Goal: Information Seeking & Learning: Learn about a topic

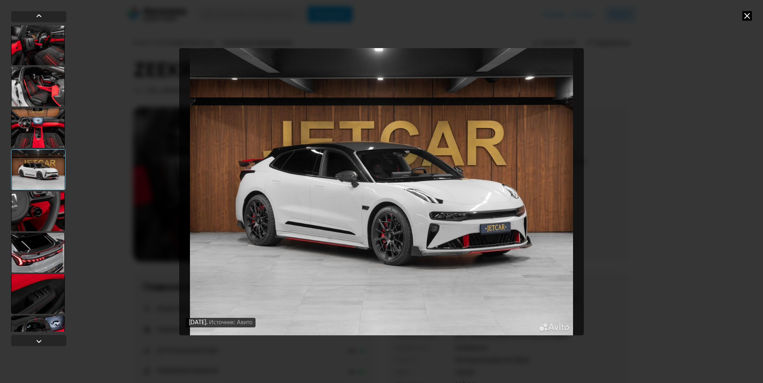
drag, startPoint x: 47, startPoint y: 145, endPoint x: 46, endPoint y: 139, distance: 6.4
click at [46, 145] on div at bounding box center [38, 128] width 54 height 40
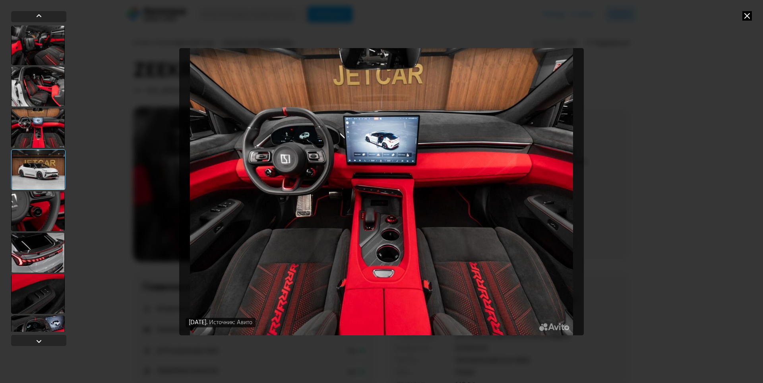
click at [47, 100] on div at bounding box center [38, 87] width 54 height 40
click at [48, 100] on div at bounding box center [38, 87] width 54 height 40
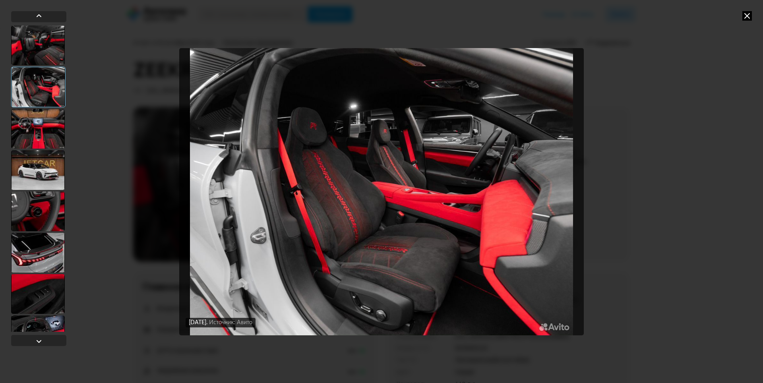
click at [48, 51] on div at bounding box center [38, 45] width 54 height 40
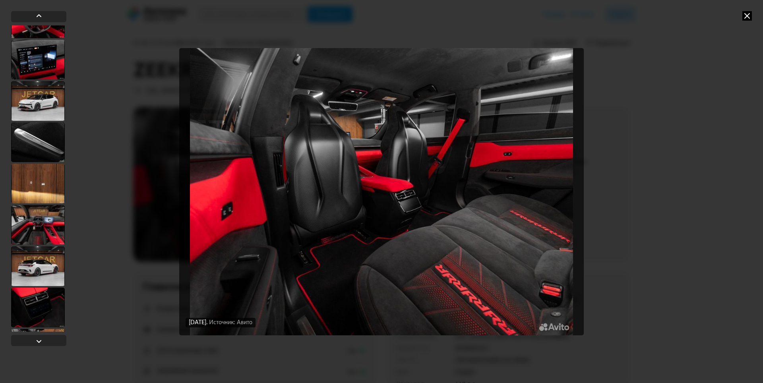
scroll to position [318, 0]
click at [43, 140] on div at bounding box center [38, 142] width 54 height 40
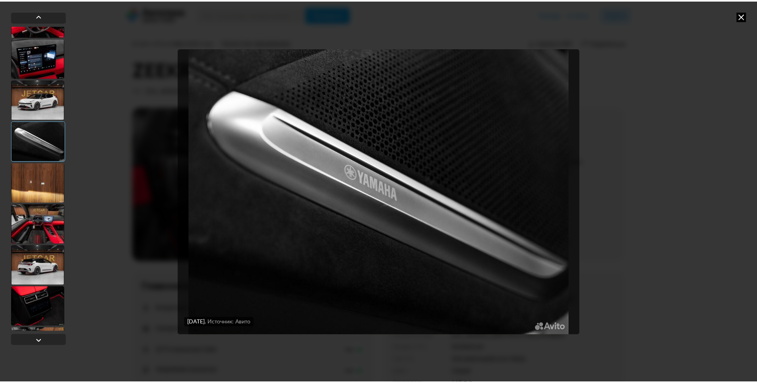
scroll to position [317, 0]
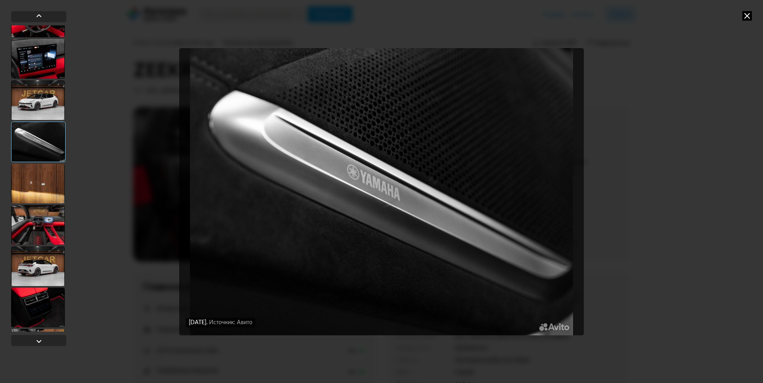
click at [51, 229] on div at bounding box center [38, 225] width 54 height 40
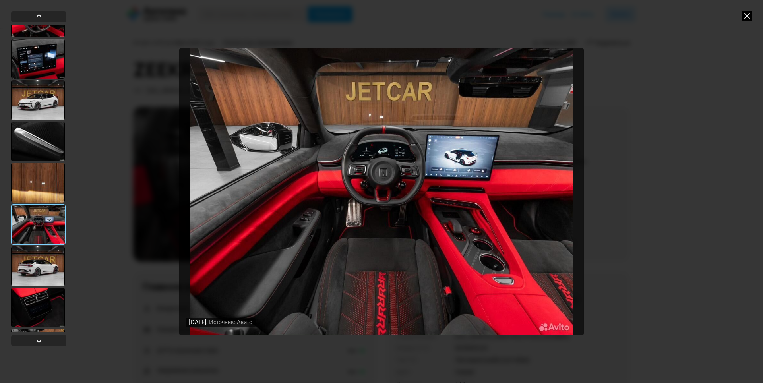
click at [45, 199] on div at bounding box center [38, 183] width 54 height 40
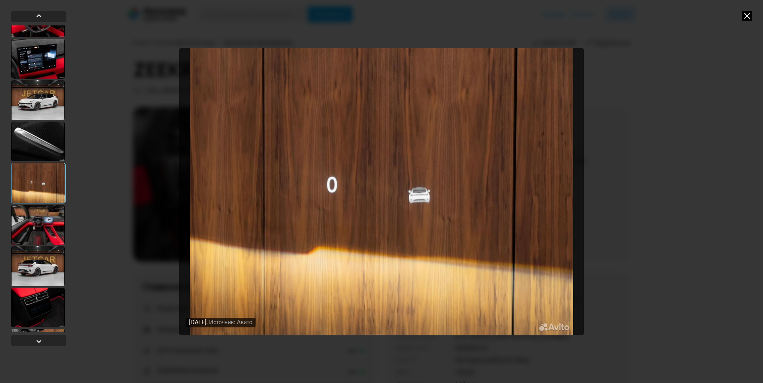
click at [749, 14] on icon at bounding box center [747, 16] width 10 height 10
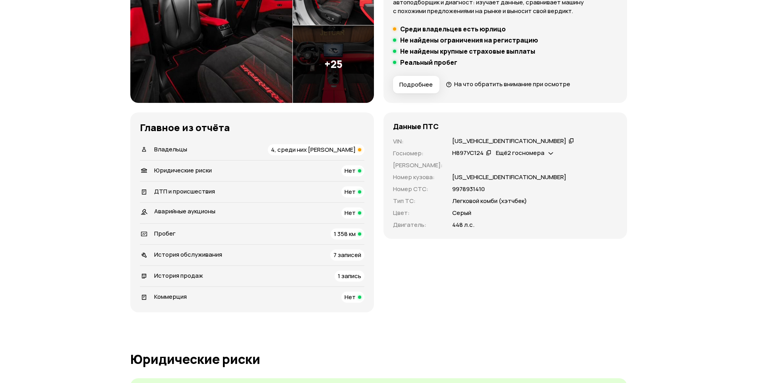
click at [323, 150] on span "4, среди них [PERSON_NAME]" at bounding box center [313, 149] width 85 height 8
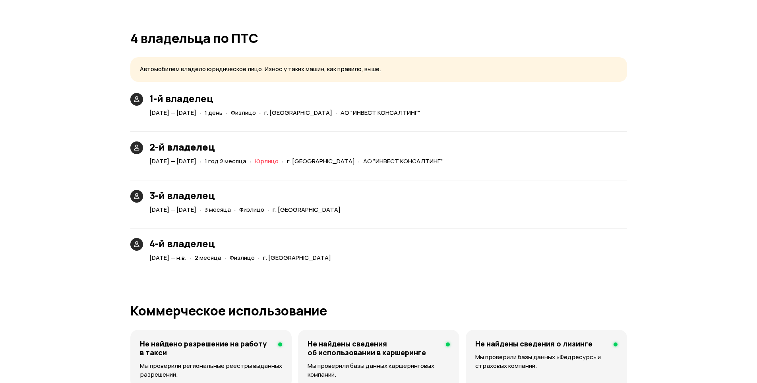
scroll to position [1732, 0]
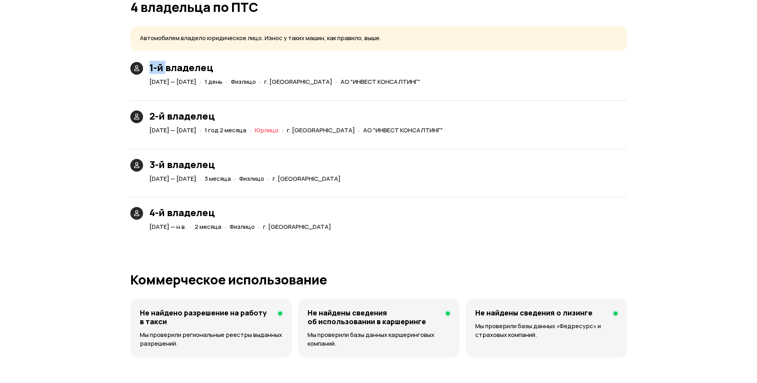
click at [165, 68] on div "1-й владелец [DATE] — [DATE] · 1 день · [PERSON_NAME]. [GEOGRAPHIC_DATA] · АО "…" at bounding box center [277, 75] width 300 height 26
drag, startPoint x: 162, startPoint y: 118, endPoint x: 174, endPoint y: 119, distance: 12.3
click at [174, 119] on div "2-й владелец [DATE] — [DATE] · 1 год 2 месяца · [PERSON_NAME]. [GEOGRAPHIC_DATA…" at bounding box center [288, 123] width 322 height 26
drag, startPoint x: 149, startPoint y: 163, endPoint x: 169, endPoint y: 171, distance: 22.3
click at [170, 166] on div "3-й владелец [DATE] — [DATE] · 3 месяца · [PERSON_NAME]. [GEOGRAPHIC_DATA]" at bounding box center [237, 172] width 220 height 26
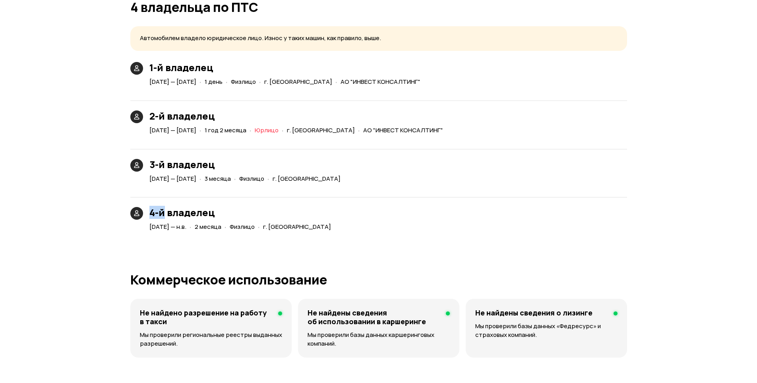
drag, startPoint x: 154, startPoint y: 215, endPoint x: 165, endPoint y: 215, distance: 11.2
click at [165, 215] on h3 "4-й владелец" at bounding box center [241, 212] width 185 height 11
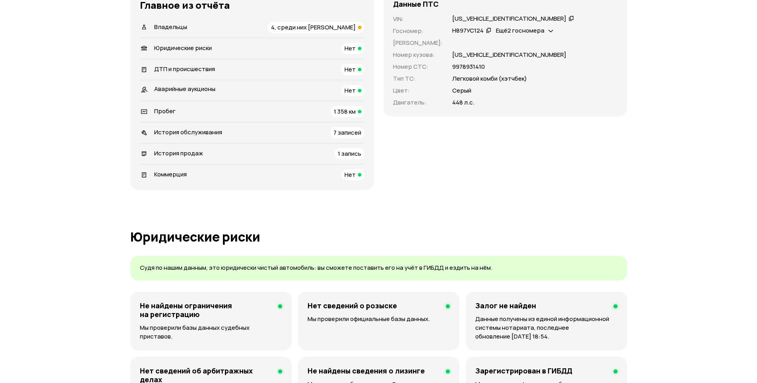
scroll to position [143, 0]
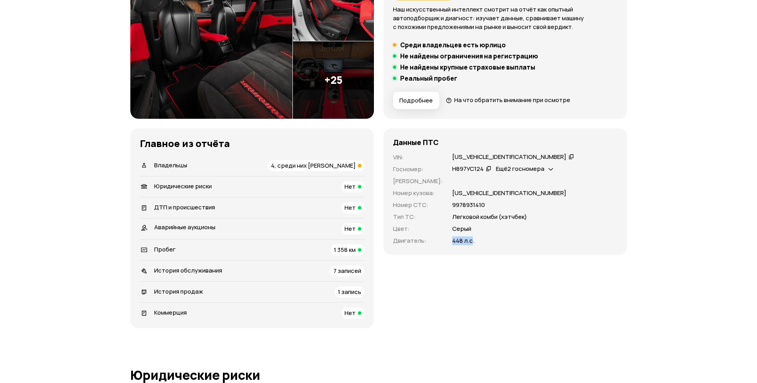
drag, startPoint x: 443, startPoint y: 242, endPoint x: 465, endPoint y: 242, distance: 21.9
click at [465, 242] on div "VIN : [US_VEHICLE_IDENTIFICATION_NUMBER]   Госномер : Н897УС124   Ещё 2 госноме…" at bounding box center [505, 199] width 225 height 92
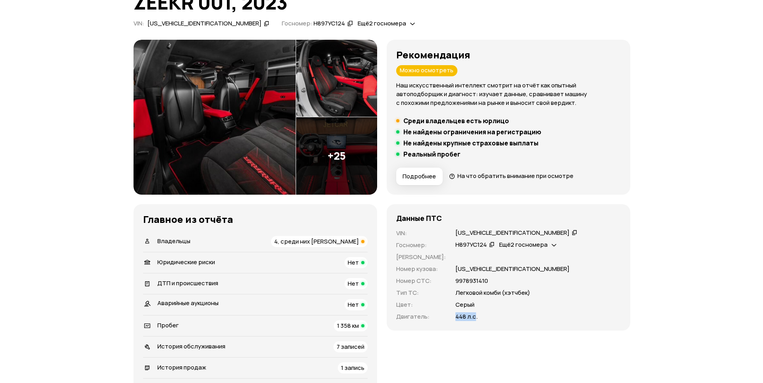
scroll to position [0, 0]
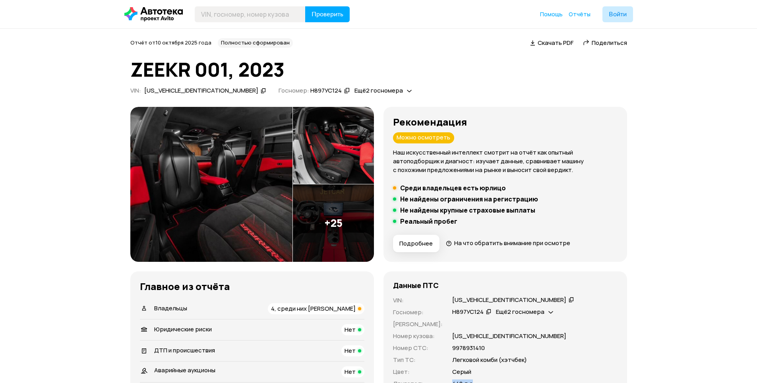
click at [263, 179] on img at bounding box center [211, 184] width 162 height 155
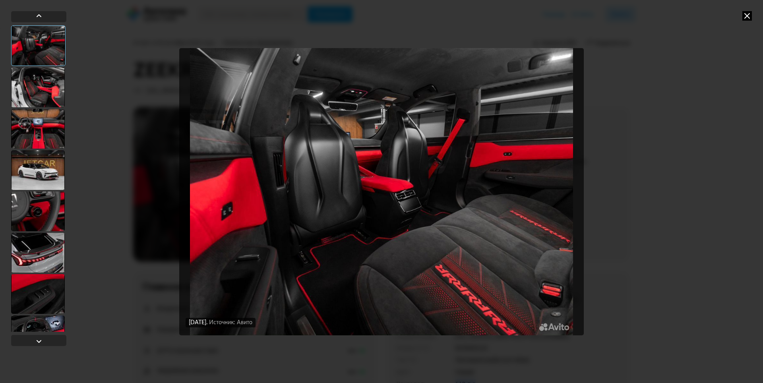
drag, startPoint x: 6, startPoint y: 164, endPoint x: 14, endPoint y: 166, distance: 8.2
click at [7, 164] on div "[DATE] Источник: Авито [DATE] Источник: Авито" at bounding box center [381, 191] width 763 height 383
click at [43, 114] on div at bounding box center [38, 129] width 54 height 40
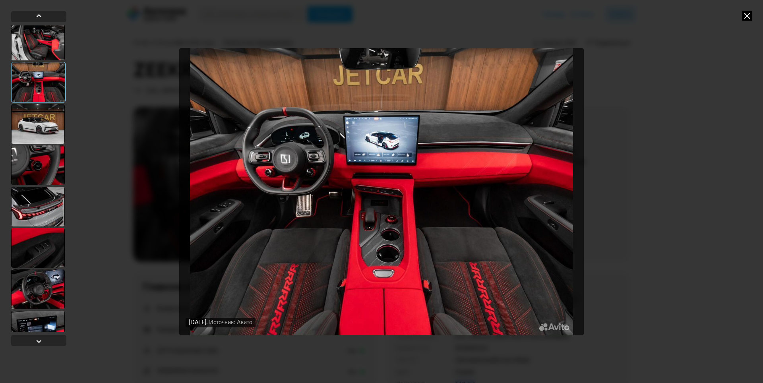
scroll to position [199, 0]
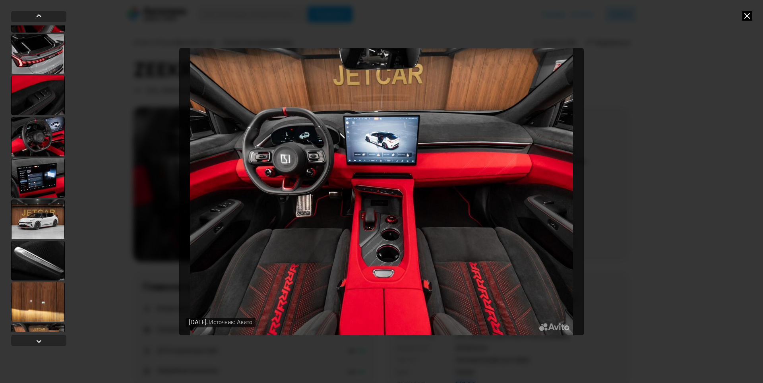
click at [42, 154] on div at bounding box center [38, 137] width 54 height 40
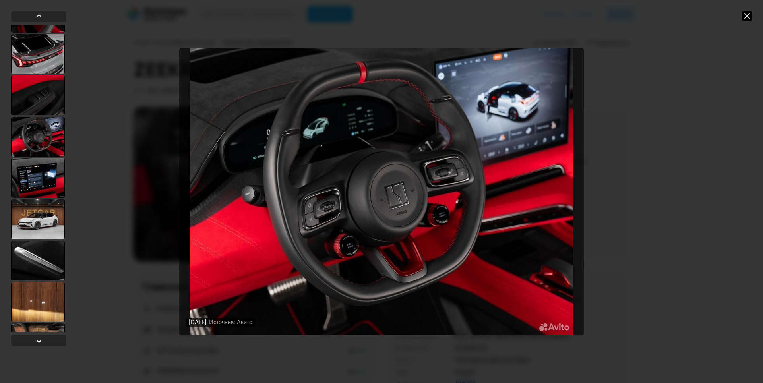
click at [39, 203] on div at bounding box center [38, 219] width 54 height 40
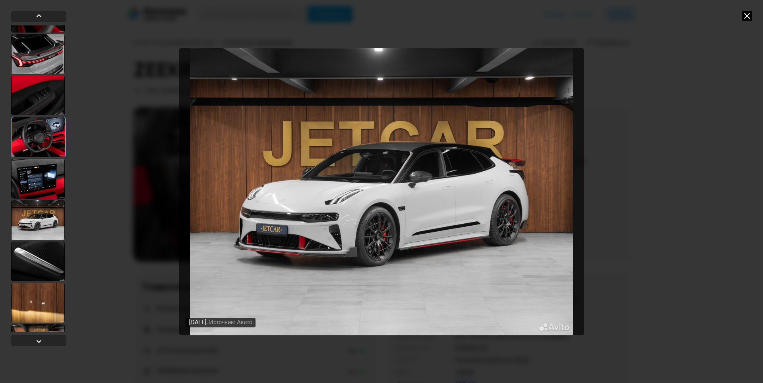
click at [41, 217] on div at bounding box center [38, 220] width 54 height 40
click at [50, 278] on div at bounding box center [38, 262] width 54 height 40
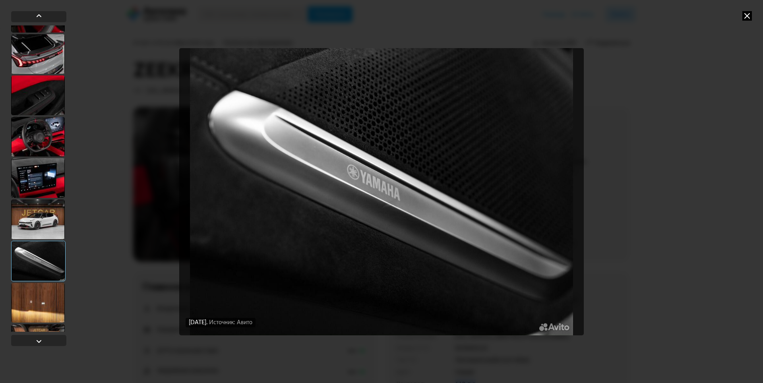
click at [49, 310] on div at bounding box center [38, 303] width 54 height 40
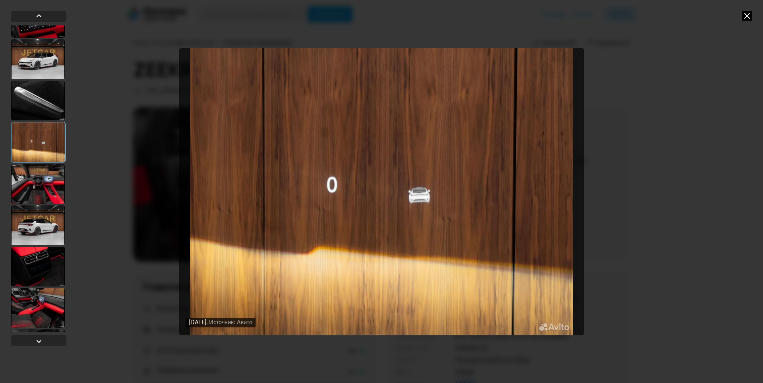
scroll to position [476, 0]
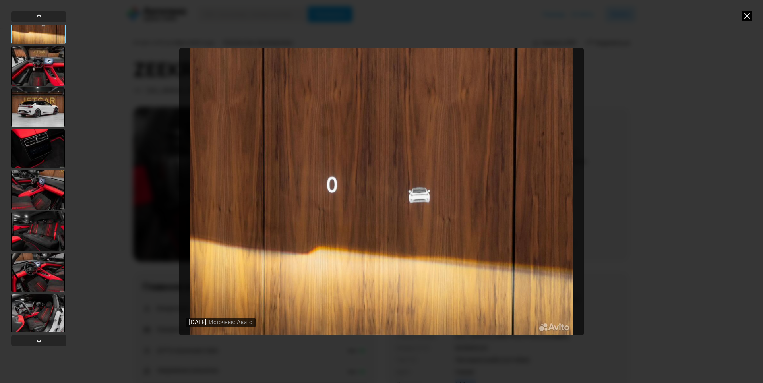
click at [44, 285] on div at bounding box center [38, 273] width 54 height 40
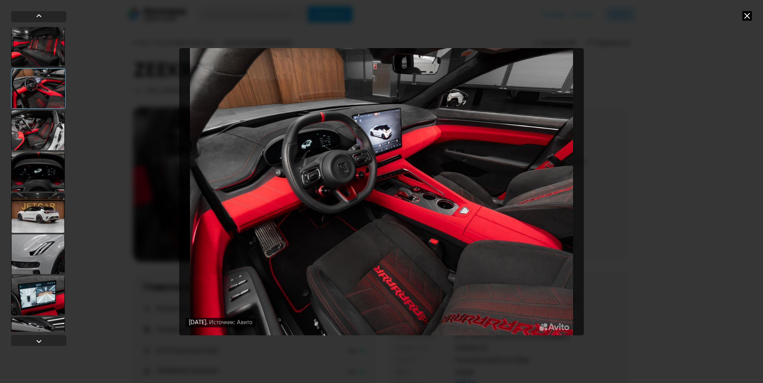
scroll to position [675, 0]
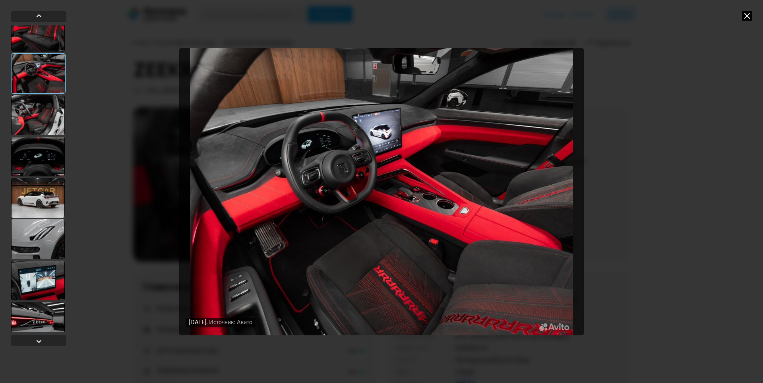
click at [739, 18] on div "[DATE] Источник: Авито [DATE] Источник: Авито [DATE] Источник: Авито [DATE] Ист…" at bounding box center [381, 191] width 763 height 383
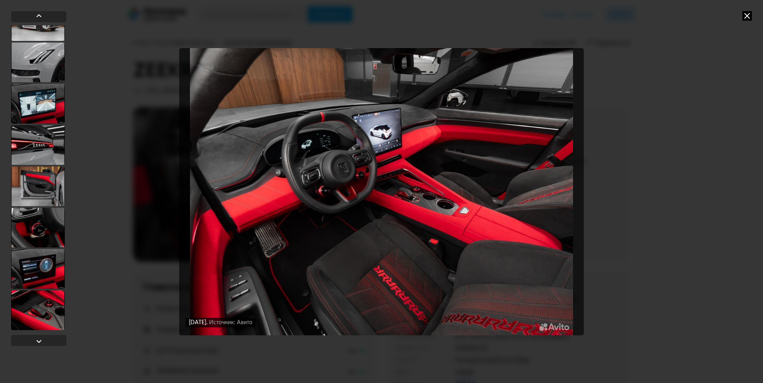
click at [49, 184] on div at bounding box center [38, 186] width 54 height 40
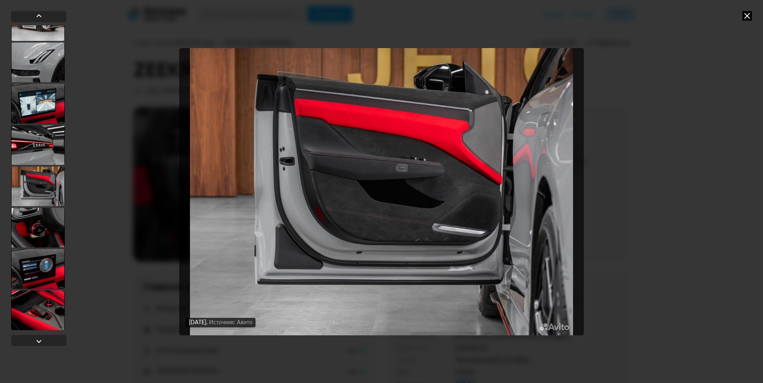
click at [46, 139] on div at bounding box center [38, 145] width 54 height 40
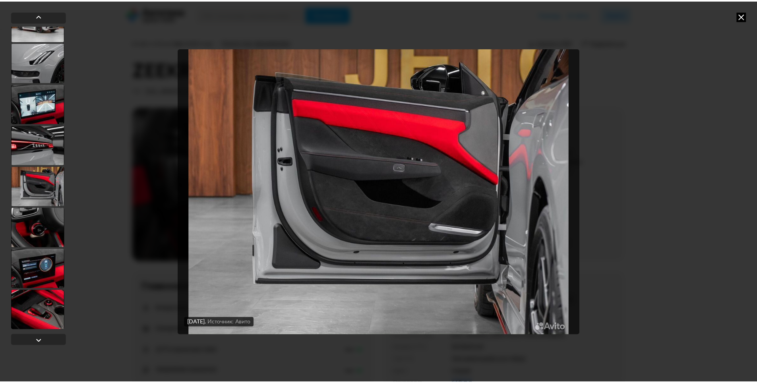
scroll to position [851, 0]
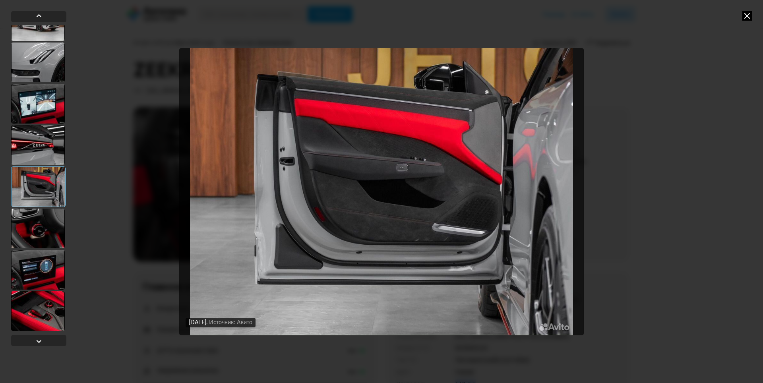
click at [56, 272] on div at bounding box center [38, 270] width 54 height 40
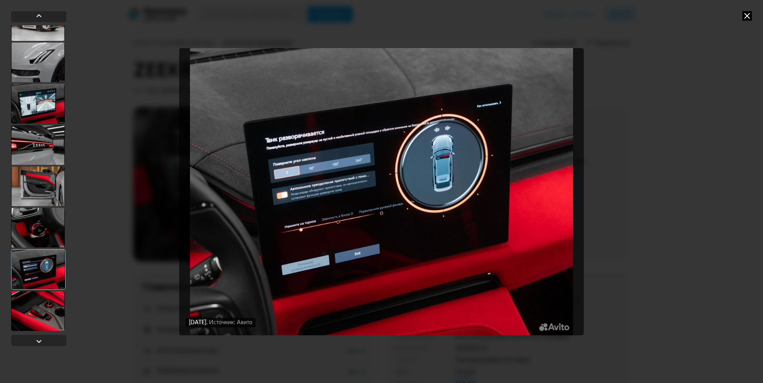
click at [47, 305] on div at bounding box center [38, 311] width 54 height 40
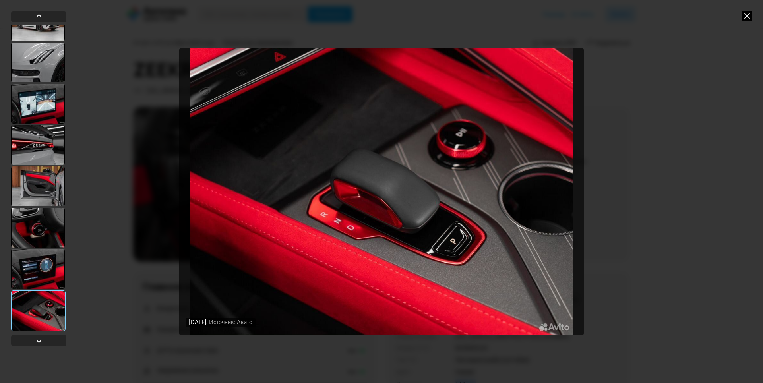
click at [47, 305] on div at bounding box center [38, 310] width 54 height 41
click at [48, 278] on div at bounding box center [38, 269] width 54 height 40
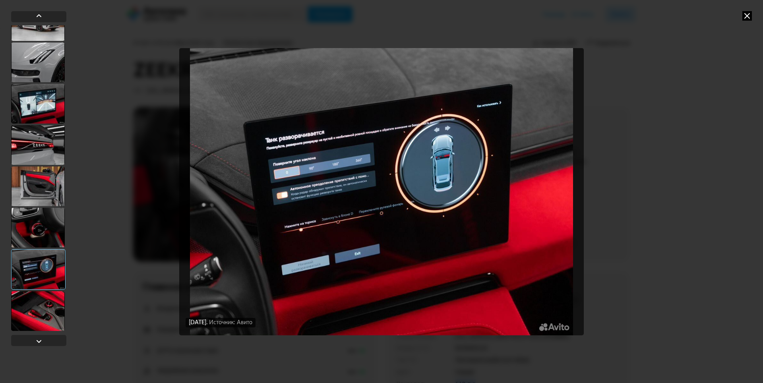
click at [42, 229] on div at bounding box center [38, 228] width 54 height 40
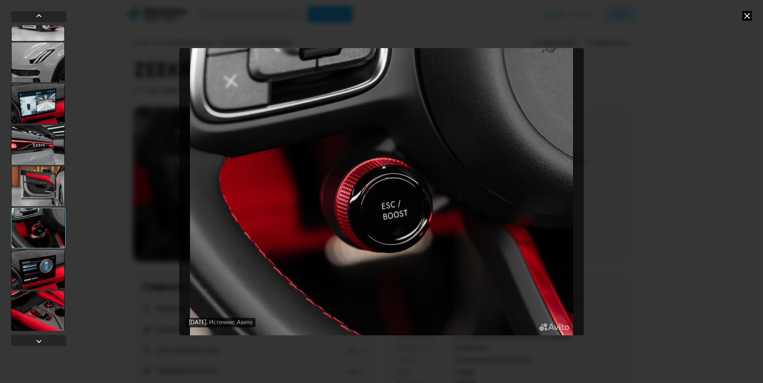
click at [40, 165] on div at bounding box center [38, 178] width 55 height 306
click at [40, 179] on div at bounding box center [38, 186] width 54 height 40
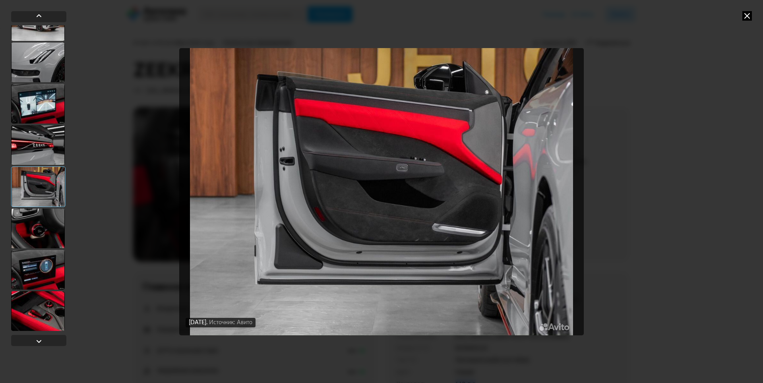
click at [51, 139] on div at bounding box center [38, 145] width 54 height 40
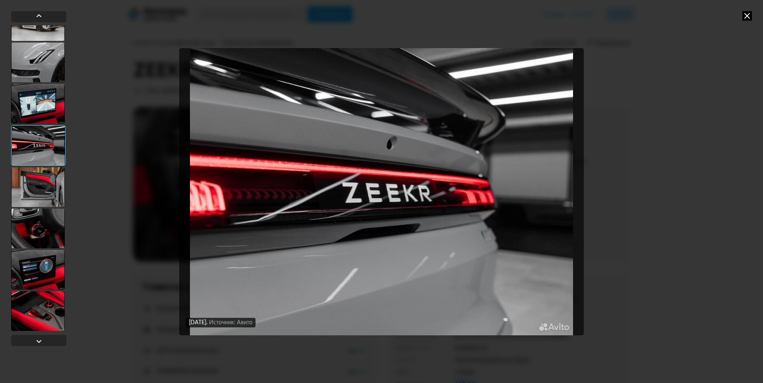
click at [38, 99] on div at bounding box center [38, 104] width 54 height 40
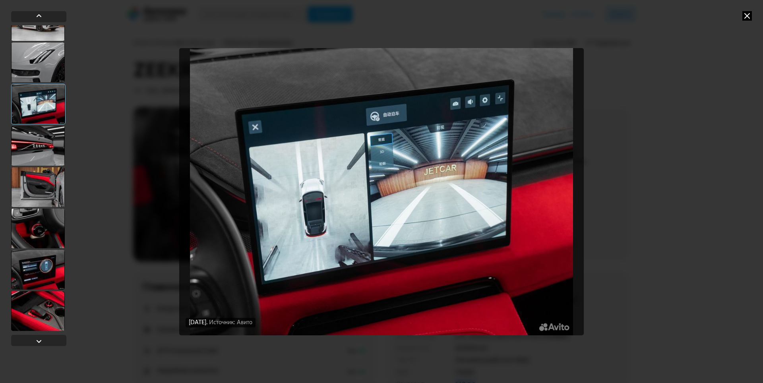
click at [46, 58] on div at bounding box center [38, 63] width 54 height 40
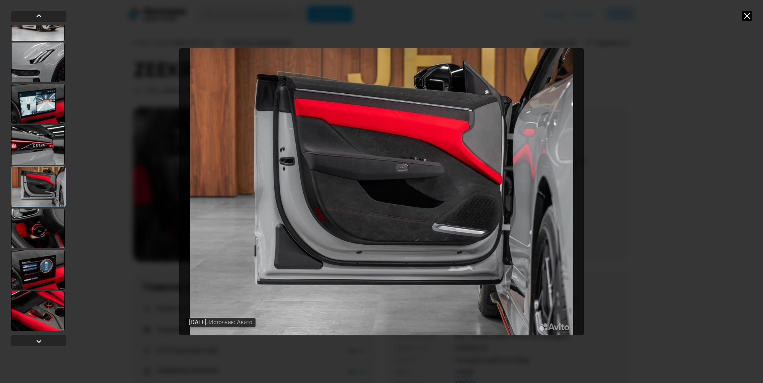
click at [744, 18] on icon at bounding box center [747, 16] width 10 height 10
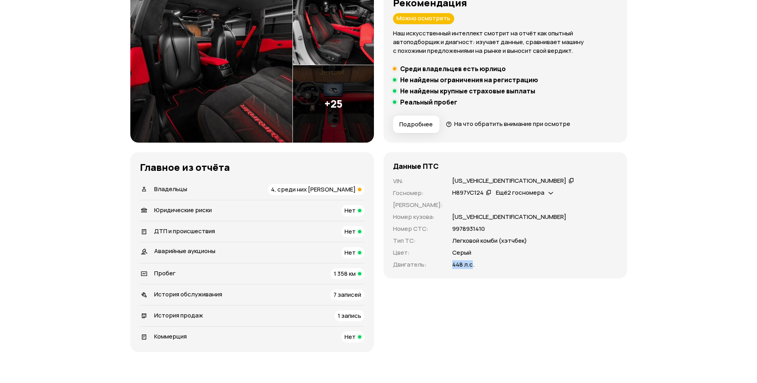
scroll to position [0, 0]
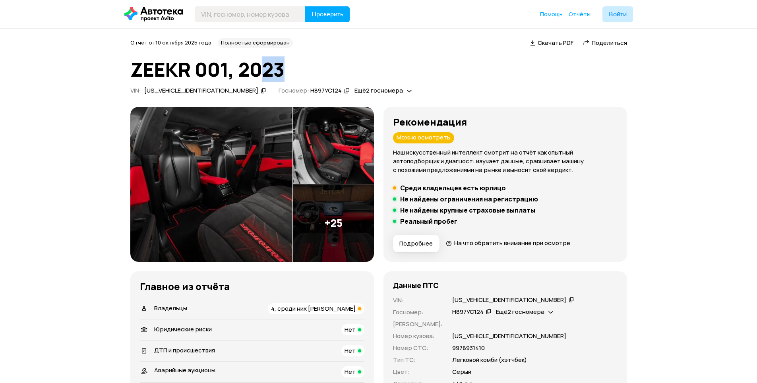
drag, startPoint x: 265, startPoint y: 68, endPoint x: 287, endPoint y: 67, distance: 21.9
click at [287, 67] on h1 "ZEEKR 001, 2023" at bounding box center [378, 69] width 497 height 21
click at [356, 61] on h1 "ZEEKR 001, 2023" at bounding box center [378, 69] width 497 height 21
